Goal: Share content: Share content

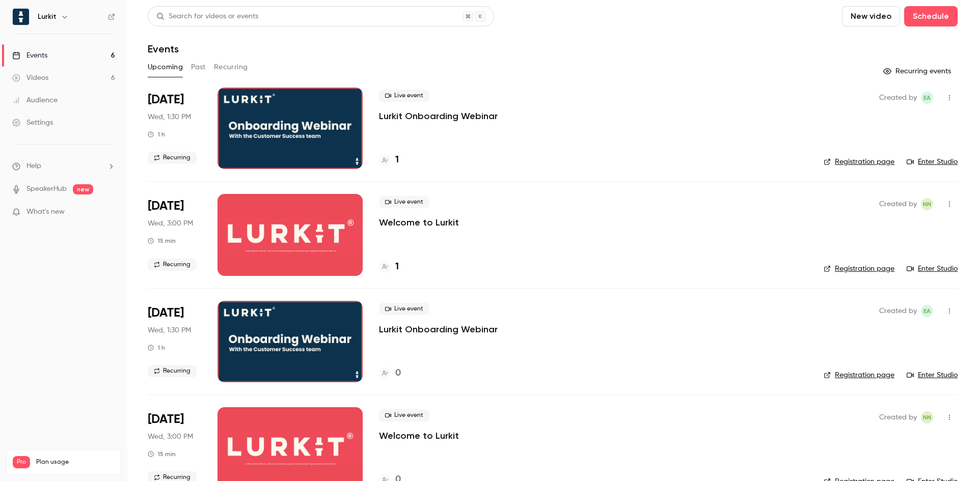
click at [407, 224] on p "Welcome to Lurkit" at bounding box center [419, 222] width 80 height 12
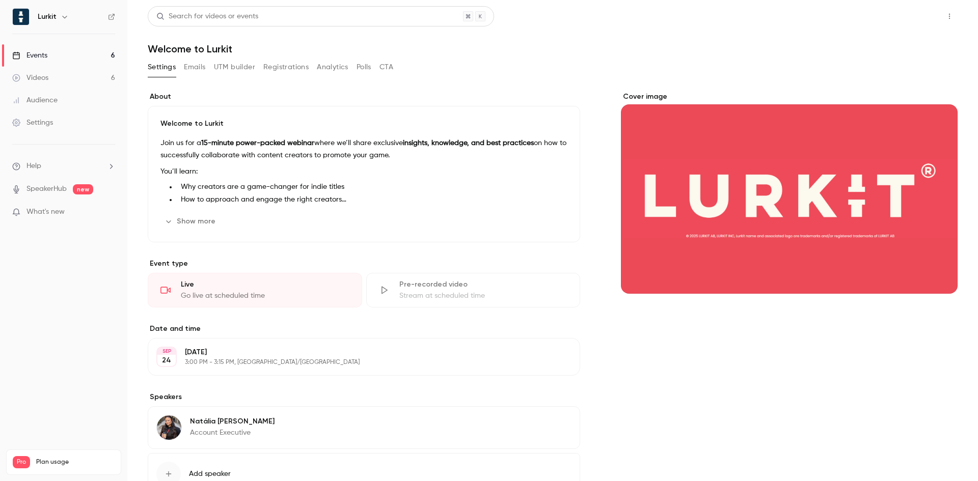
click at [903, 16] on button "Share" at bounding box center [912, 16] width 40 height 20
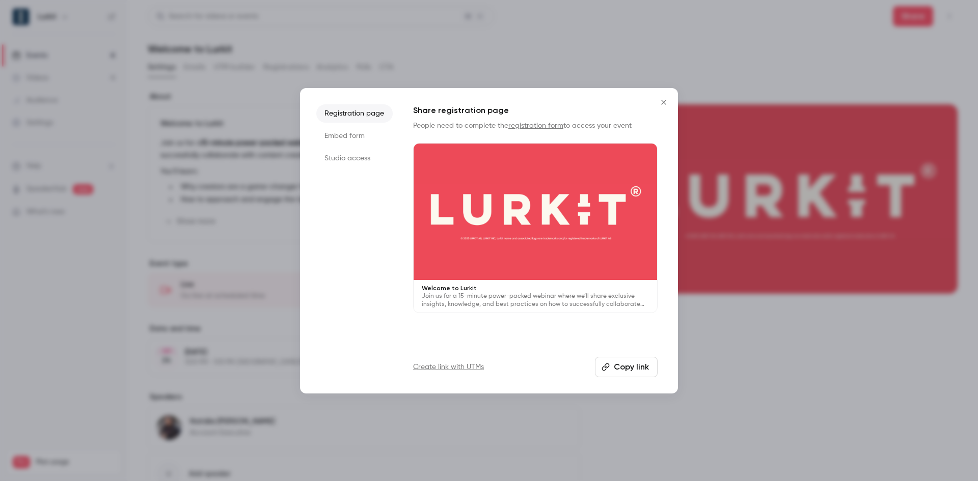
click at [629, 361] on button "Copy link" at bounding box center [626, 367] width 63 height 20
click at [634, 370] on button "Copy link" at bounding box center [626, 367] width 63 height 20
click at [351, 161] on li "Studio access" at bounding box center [354, 158] width 76 height 18
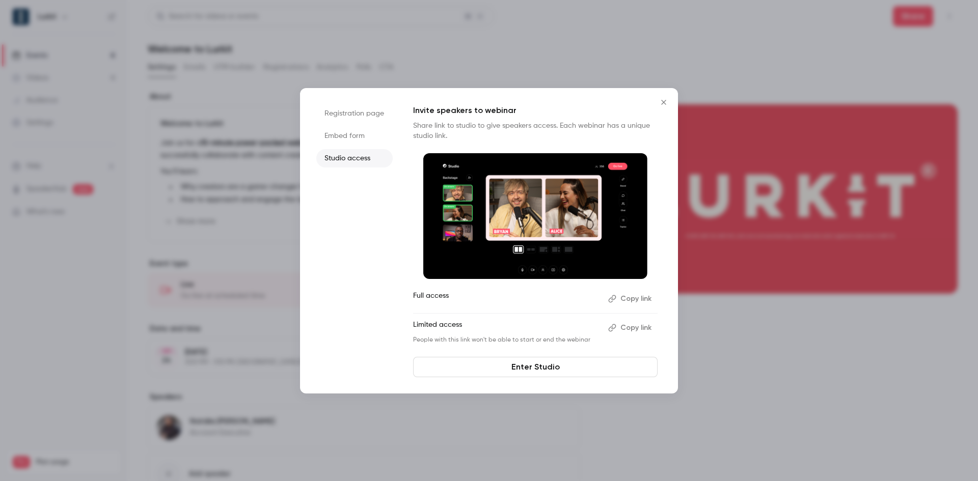
click at [534, 375] on link "Enter Studio" at bounding box center [535, 367] width 244 height 20
click at [664, 99] on icon "Close" at bounding box center [663, 102] width 12 height 8
